Goal: Information Seeking & Learning: Check status

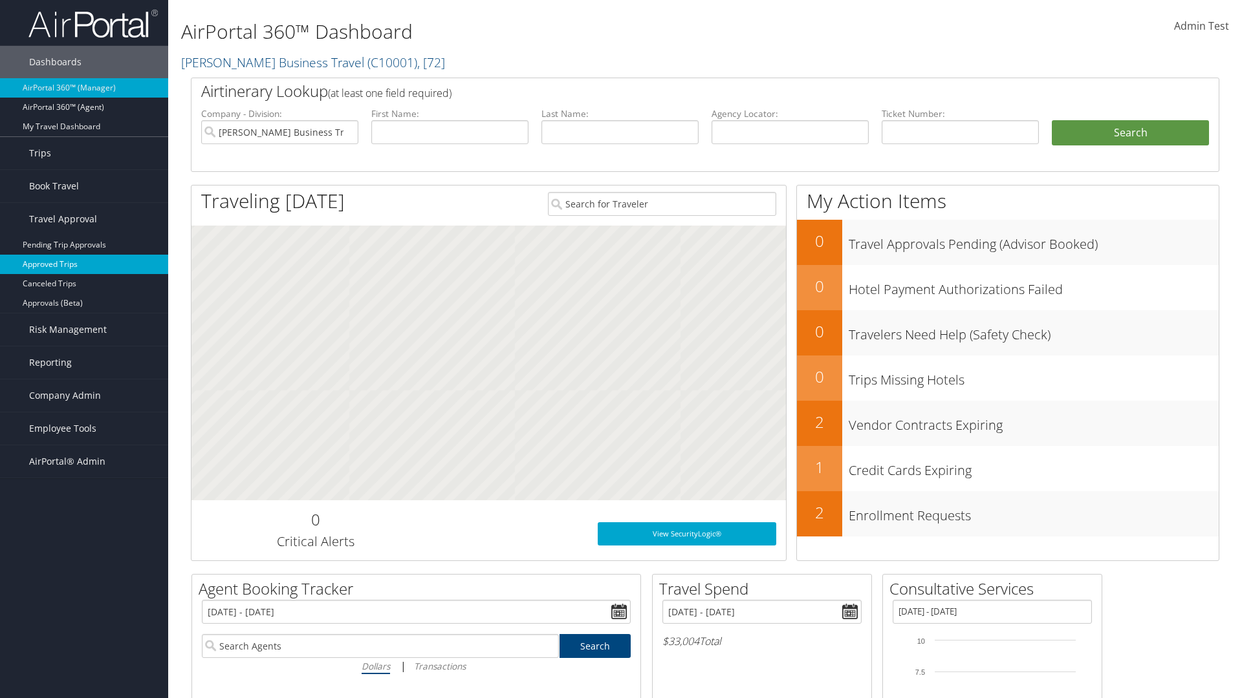
click at [84, 264] on link "Approved Trips" at bounding box center [84, 264] width 168 height 19
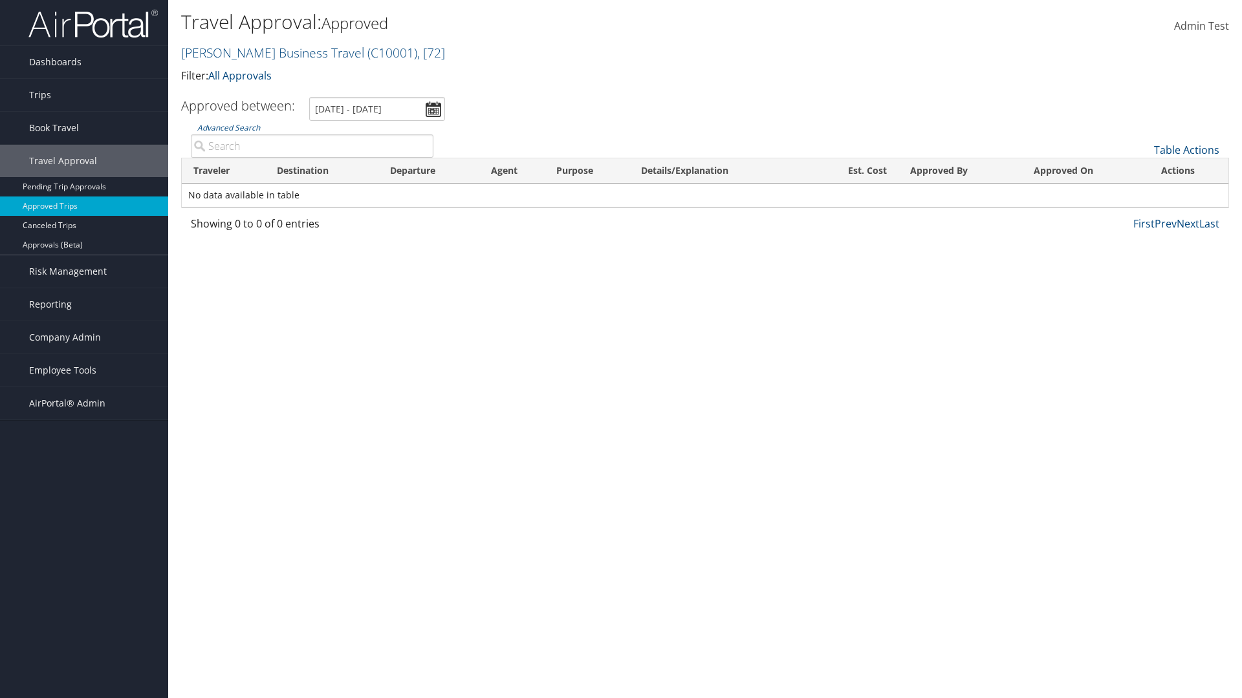
click at [266, 52] on link "Christopherson Business Travel ( C10001 ) , [ 72 ]" at bounding box center [313, 52] width 264 height 17
click at [0, 0] on link "CBT Staging, [32649]" at bounding box center [0, 0] width 0 height 0
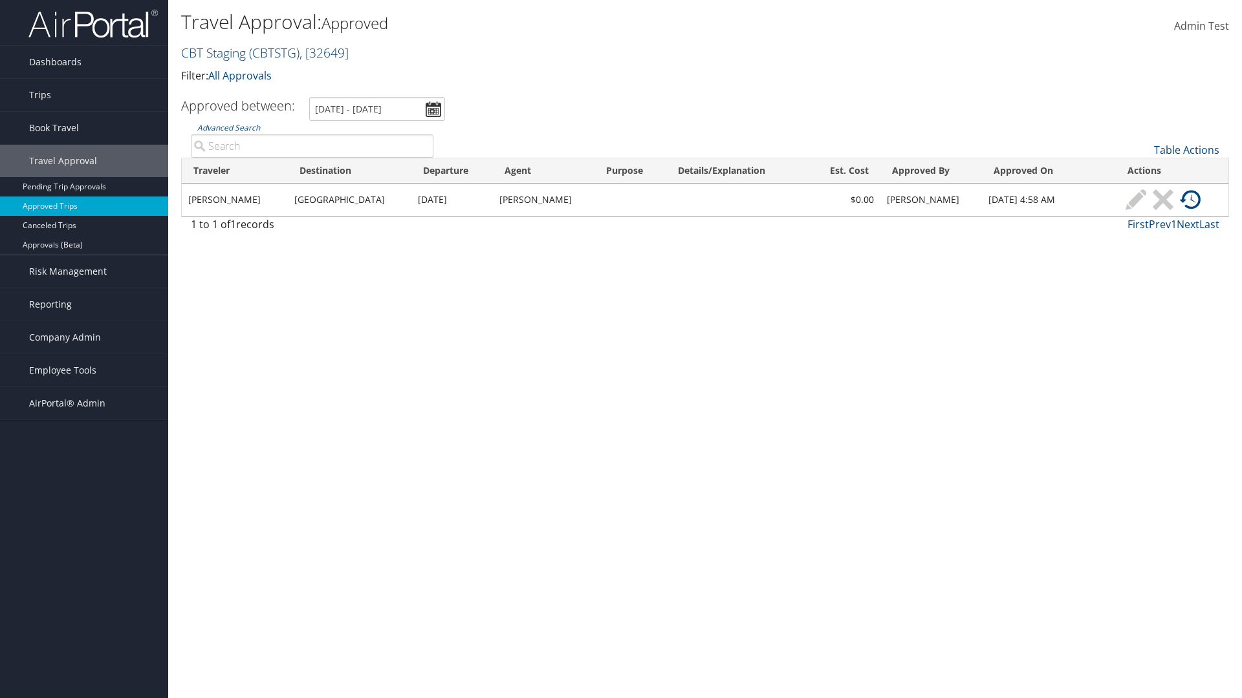
click at [213, 52] on link "CBT Staging ( CBTSTG ) , [ 32649 ]" at bounding box center [264, 52] width 167 height 17
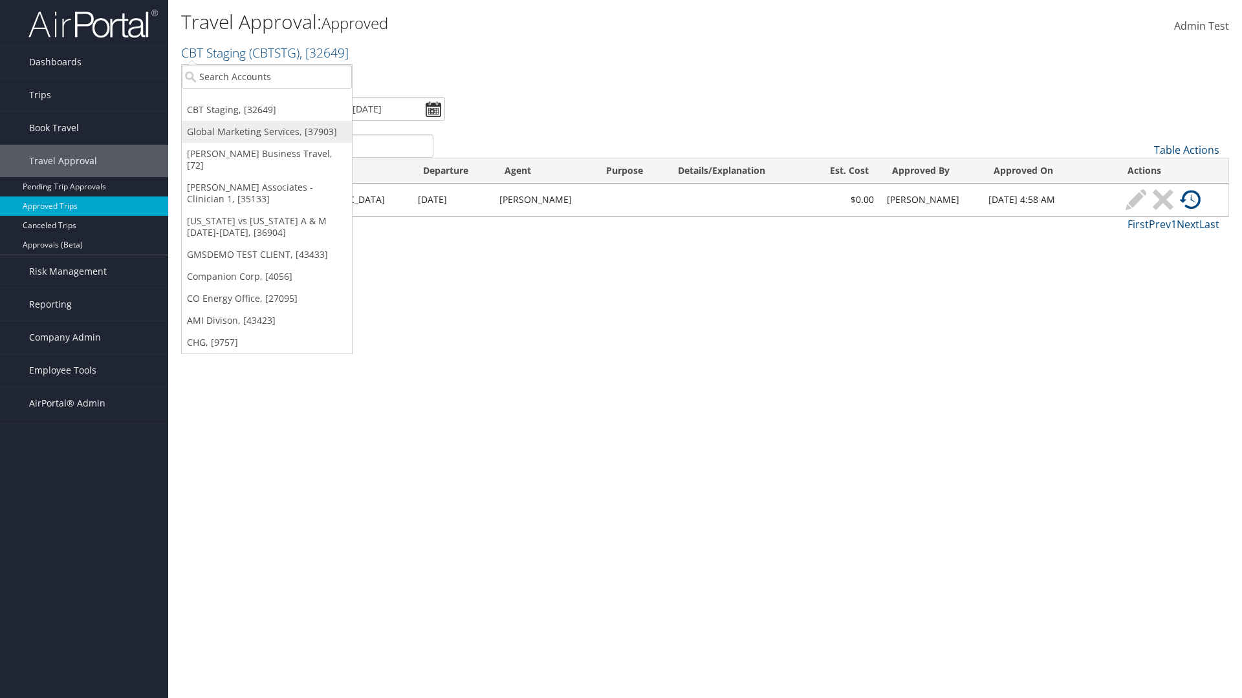
click at [266, 132] on link "Global Marketing Services, [37903]" at bounding box center [267, 132] width 170 height 22
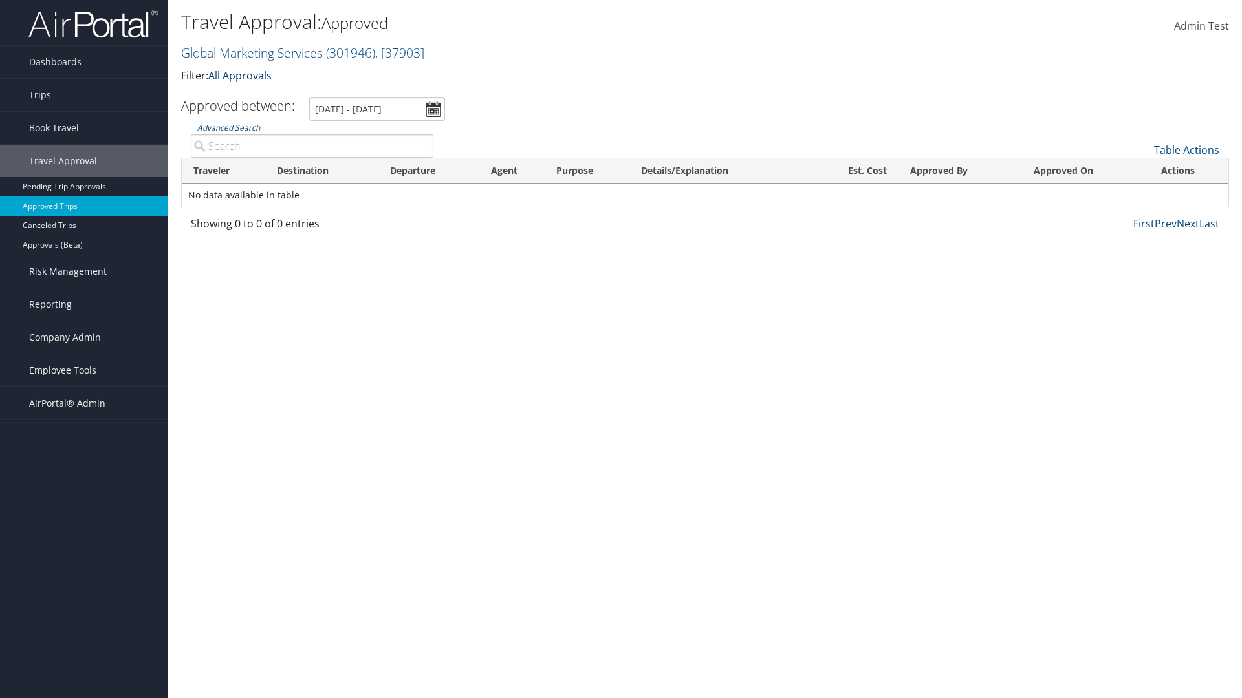
click at [243, 75] on link "All Approvals" at bounding box center [239, 76] width 63 height 14
click at [0, 0] on link "My Approvals" at bounding box center [0, 0] width 0 height 0
click at [223, 171] on th "Traveler" at bounding box center [223, 170] width 83 height 25
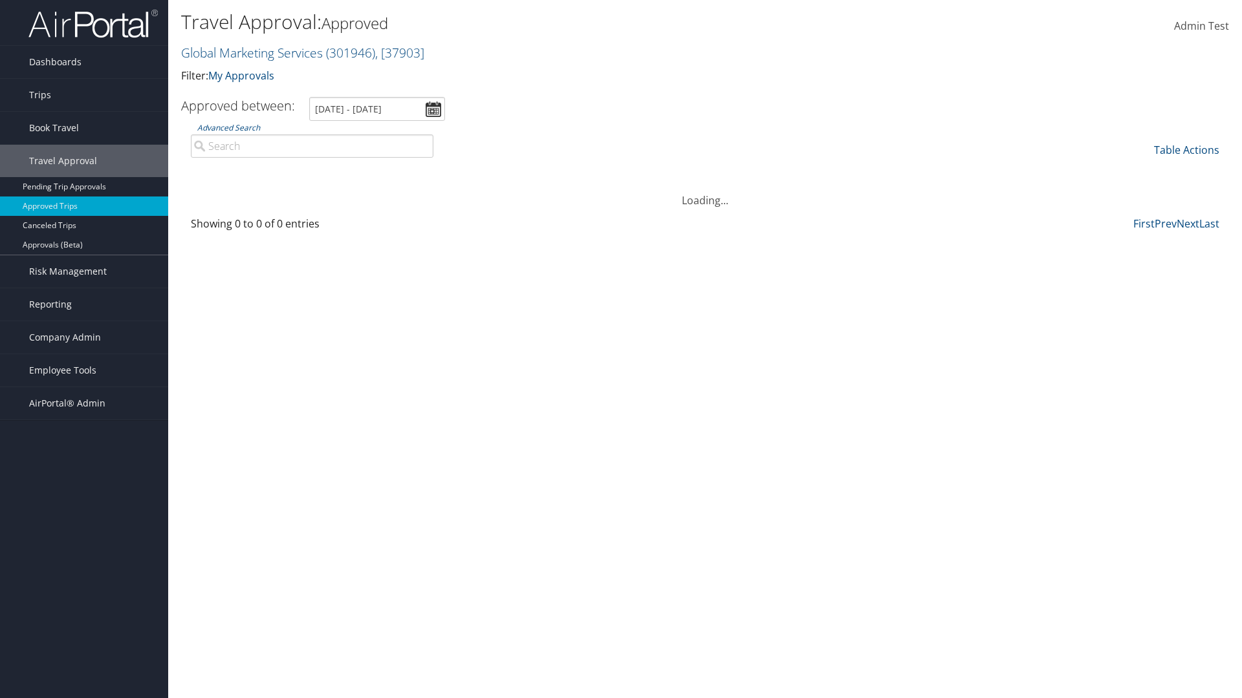
click at [321, 171] on th "Destination" at bounding box center [321, 170] width 113 height 25
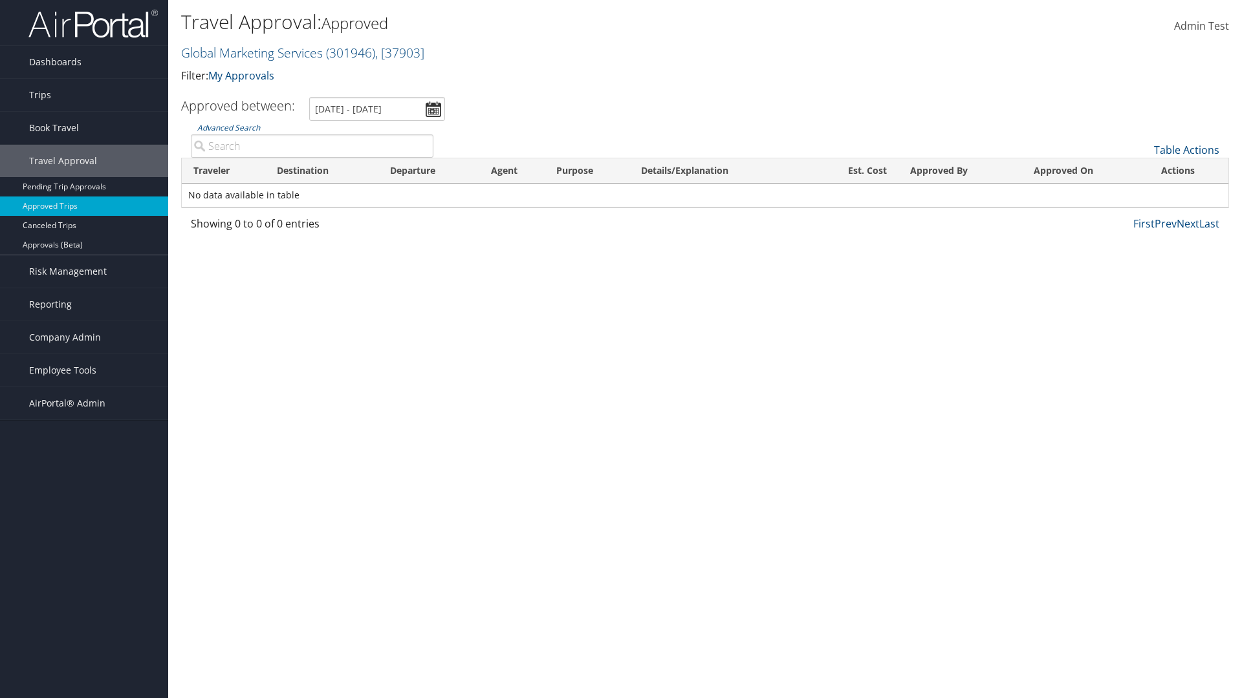
click at [429, 171] on th "Departure" at bounding box center [428, 170] width 101 height 25
click at [854, 171] on th "Est. Cost" at bounding box center [854, 170] width 89 height 25
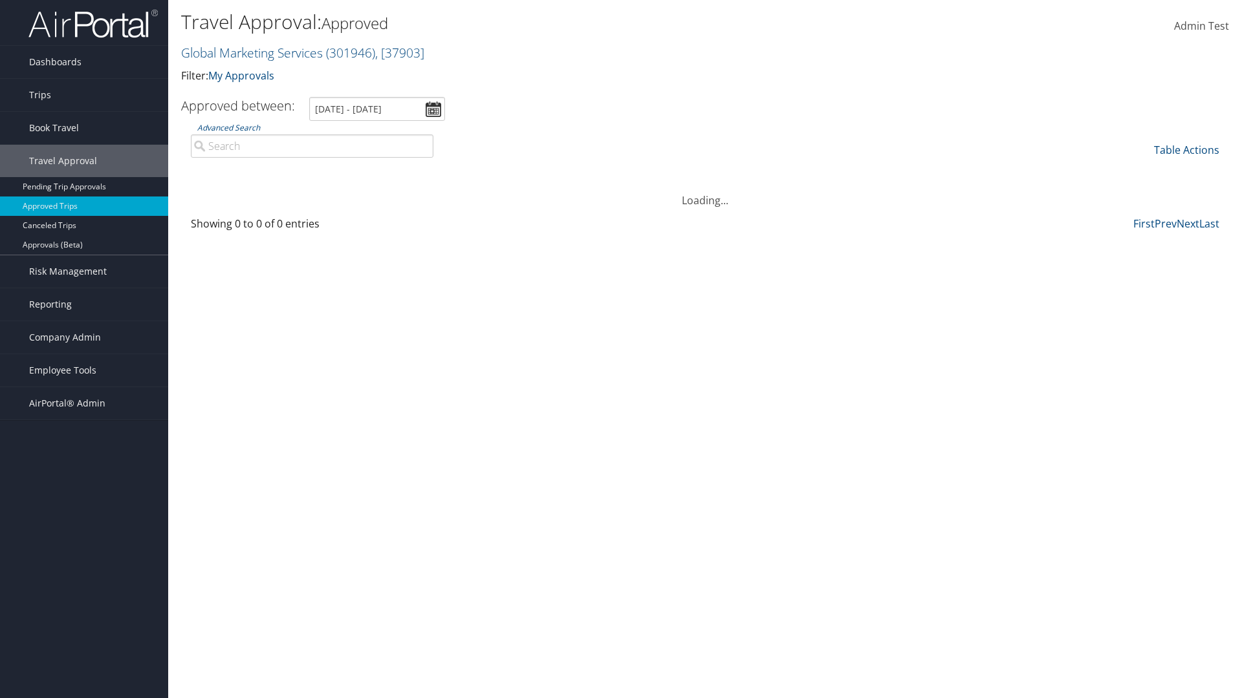
click at [854, 171] on th "Est. Cost" at bounding box center [854, 170] width 89 height 25
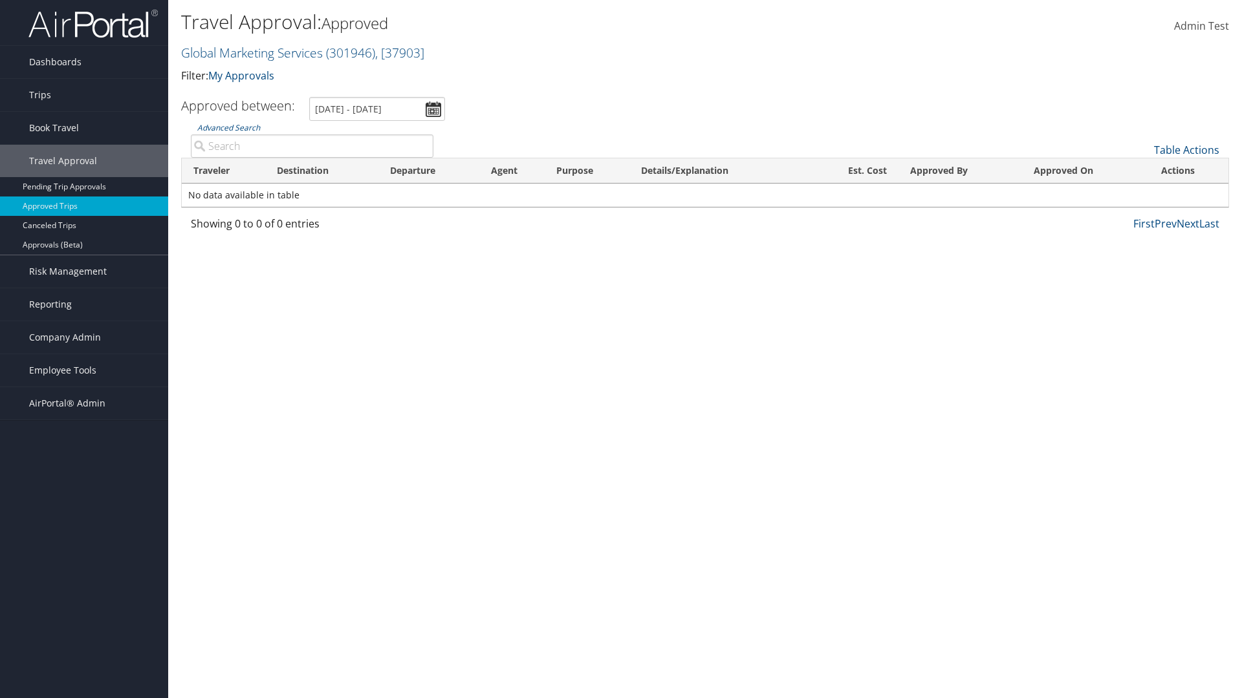
click at [960, 171] on th "Approved By" at bounding box center [960, 170] width 124 height 25
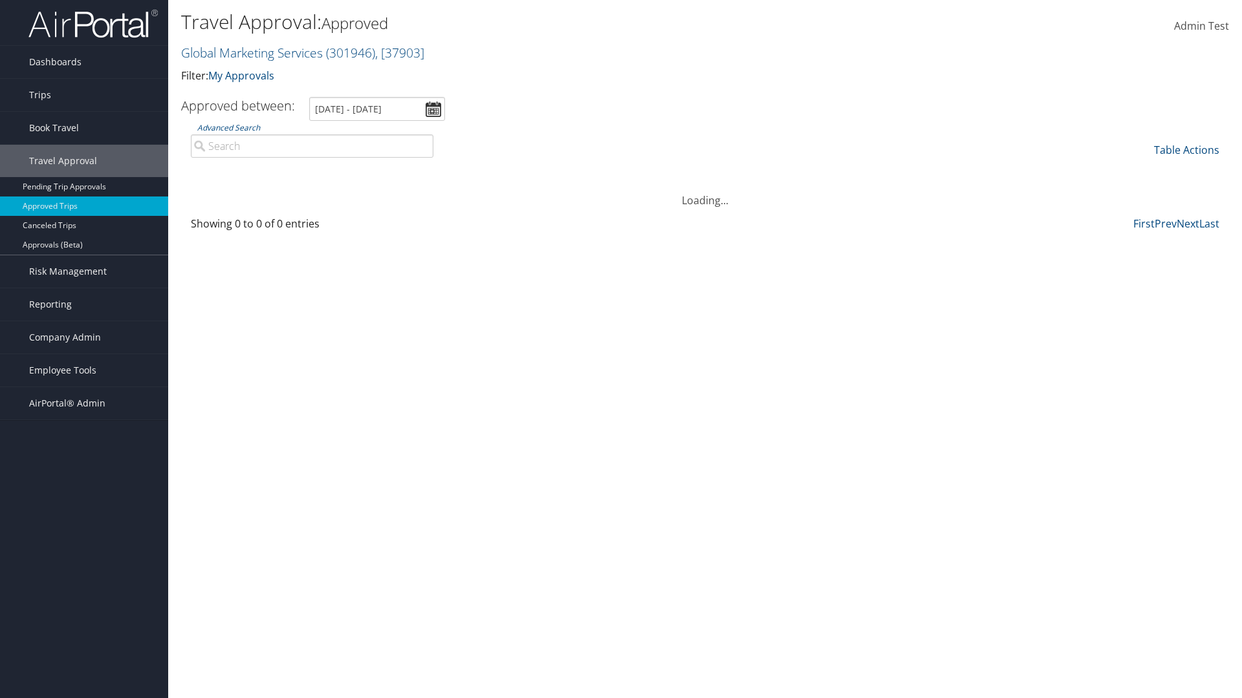
click at [960, 171] on th "Approved By" at bounding box center [960, 170] width 124 height 25
click at [1085, 171] on th "Approved On" at bounding box center [1085, 170] width 127 height 25
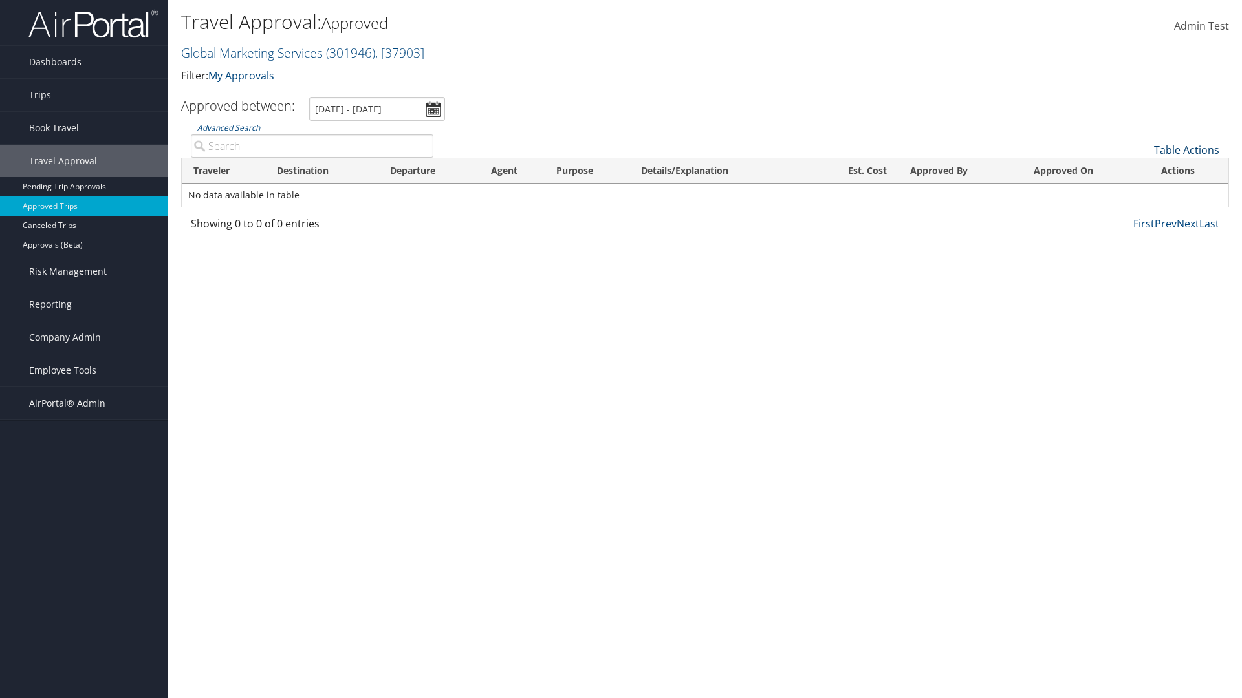
click at [1085, 171] on th "Approved On" at bounding box center [1085, 170] width 127 height 25
click at [1186, 150] on link "Table Actions" at bounding box center [1186, 150] width 65 height 14
click at [1143, 214] on link "Page Length" at bounding box center [1143, 214] width 170 height 22
click at [1186, 150] on link "Table Actions" at bounding box center [1186, 150] width 65 height 14
click at [1143, 214] on link "Page Length" at bounding box center [1143, 214] width 170 height 22
